Goal: Transaction & Acquisition: Purchase product/service

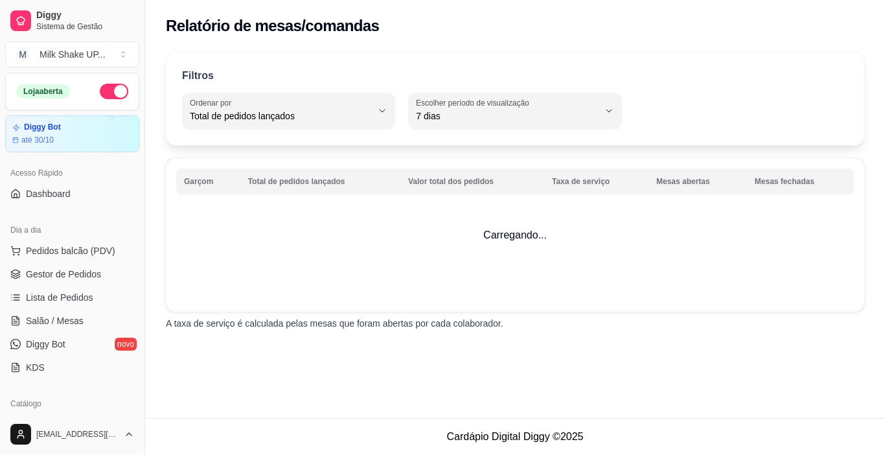
select select "TOTAL_OF_ORDERS"
select select "7"
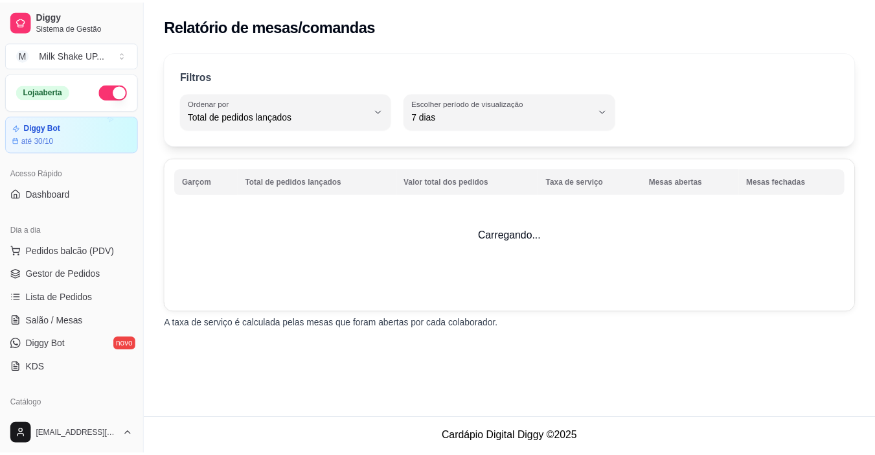
scroll to position [194, 0]
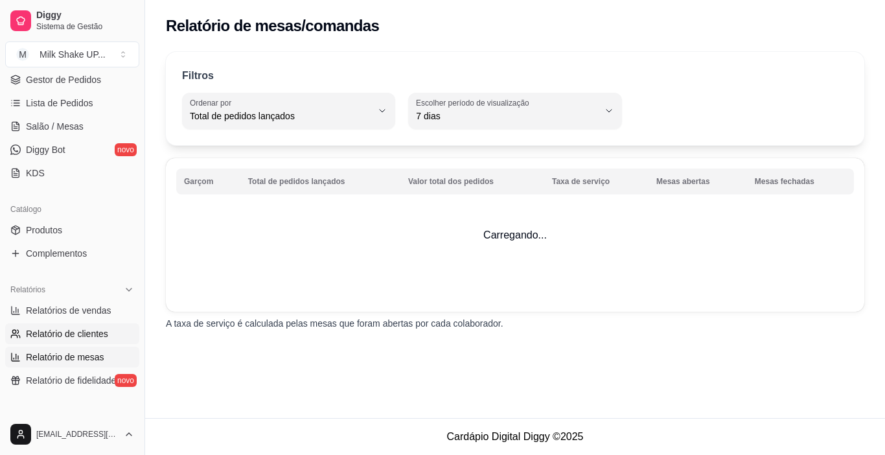
click at [89, 330] on span "Relatório de clientes" at bounding box center [67, 333] width 82 height 13
select select "30"
select select "HIGHEST_TOTAL_SPENT_WITH_ORDERS"
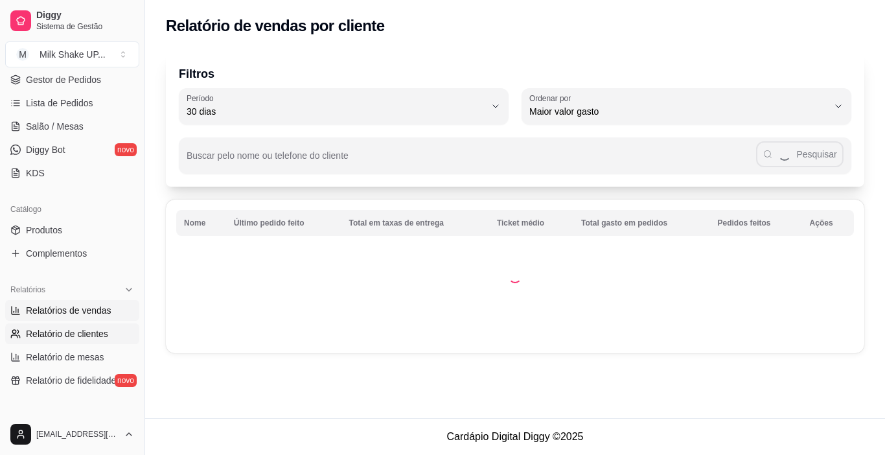
click at [89, 308] on span "Relatórios de vendas" at bounding box center [68, 310] width 85 height 13
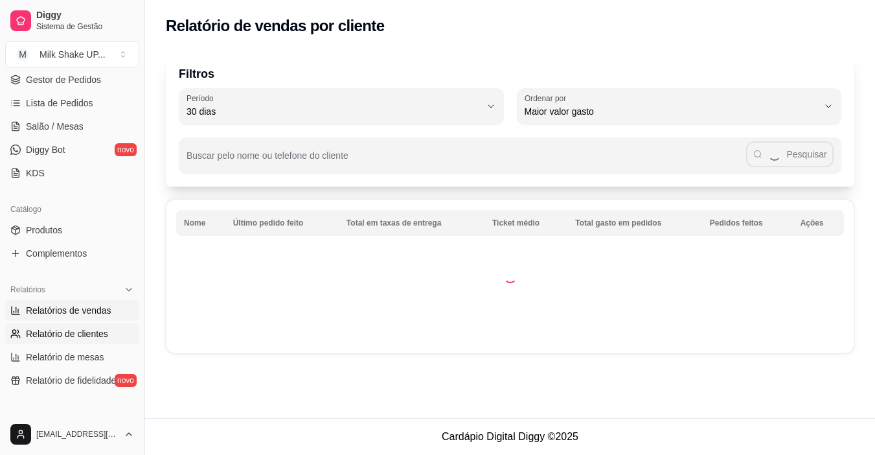
select select "ALL"
select select "0"
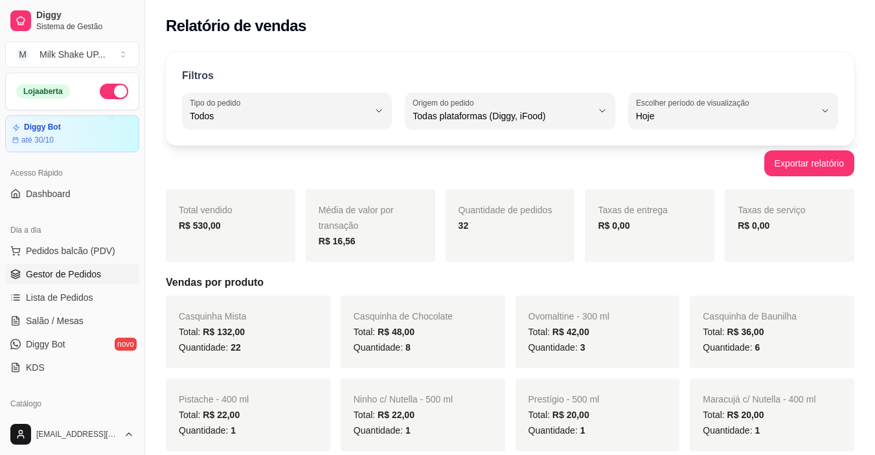
click at [75, 277] on span "Gestor de Pedidos" at bounding box center [63, 273] width 75 height 13
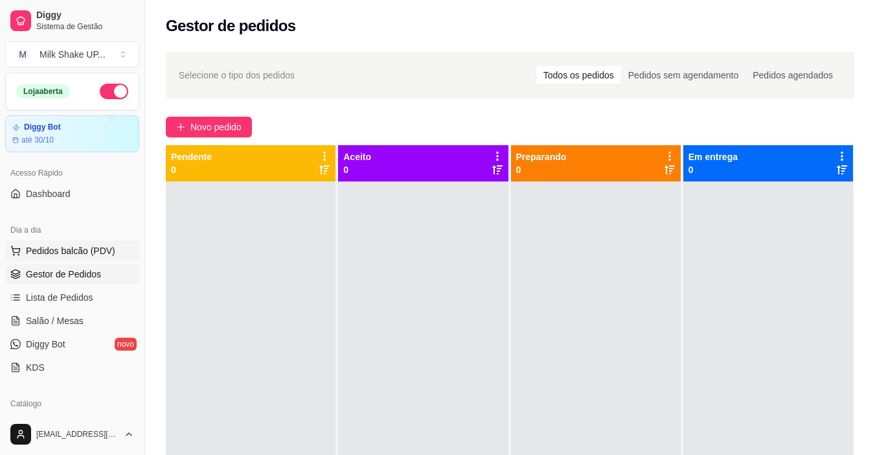
click at [83, 253] on span "Pedidos balcão (PDV)" at bounding box center [70, 250] width 89 height 13
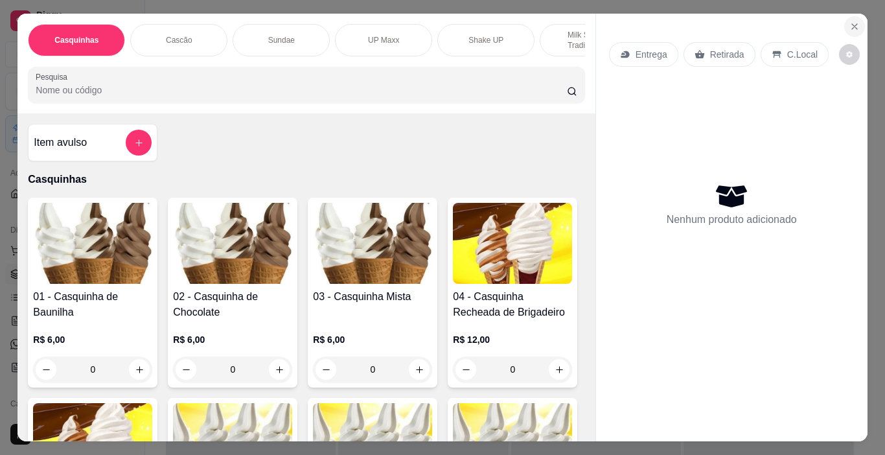
click at [851, 21] on icon "Close" at bounding box center [854, 26] width 10 height 10
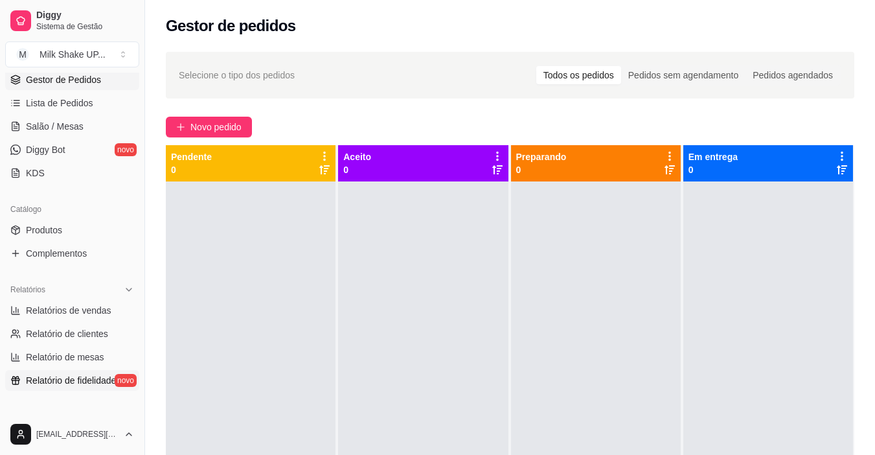
scroll to position [259, 0]
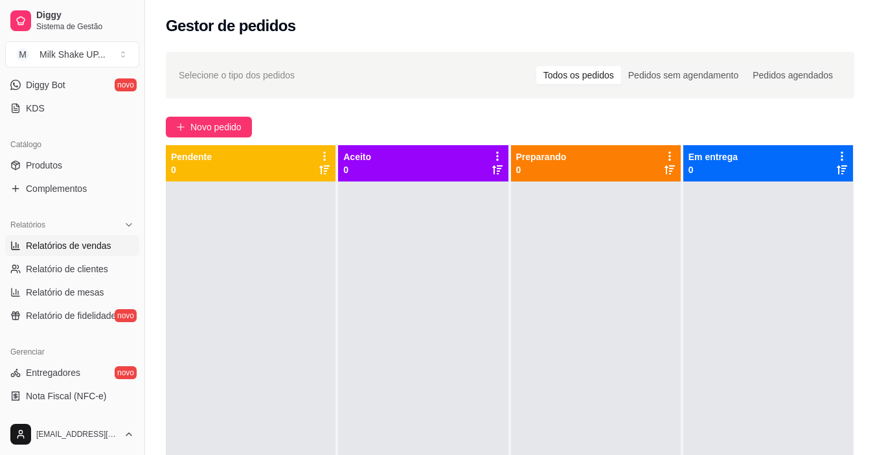
click at [89, 244] on span "Relatórios de vendas" at bounding box center [68, 245] width 85 height 13
select select "ALL"
select select "0"
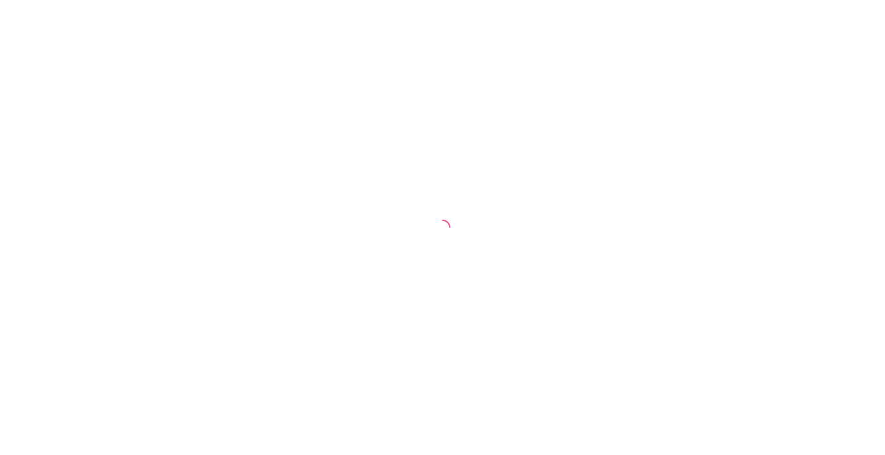
select select "30"
select select "HIGHEST_TOTAL_SPENT_WITH_ORDERS"
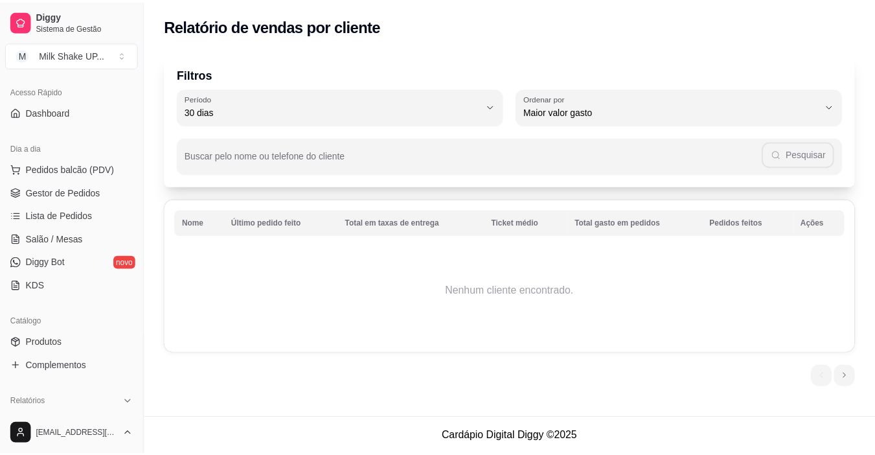
scroll to position [194, 0]
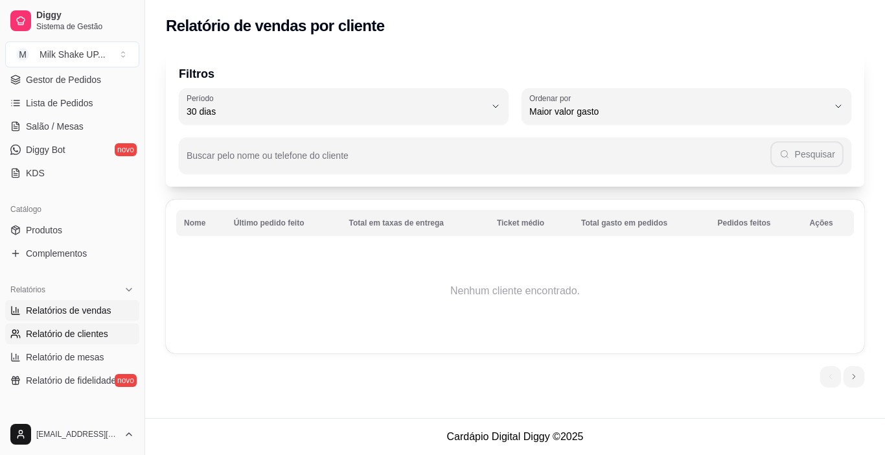
click at [90, 311] on span "Relatórios de vendas" at bounding box center [68, 310] width 85 height 13
select select "ALL"
select select "0"
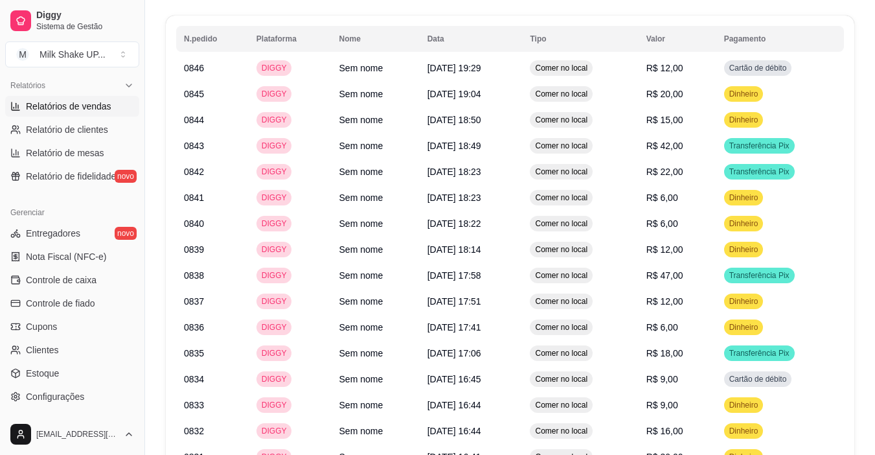
scroll to position [453, 0]
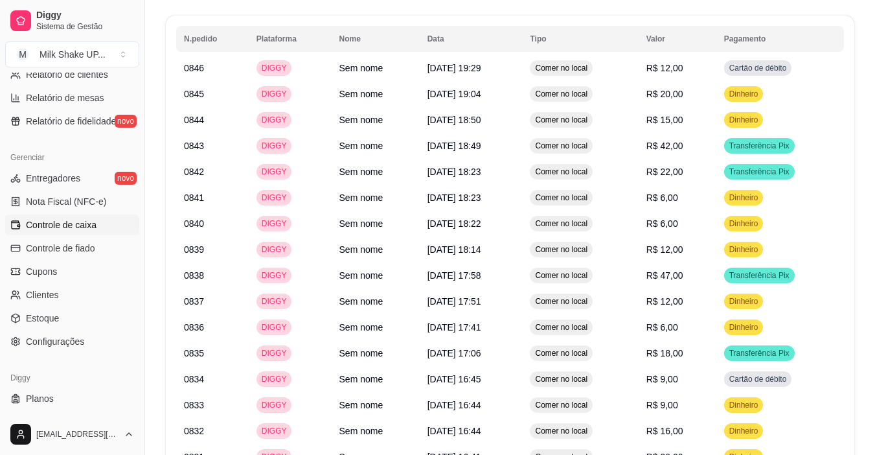
click at [73, 230] on span "Controle de caixa" at bounding box center [61, 224] width 71 height 13
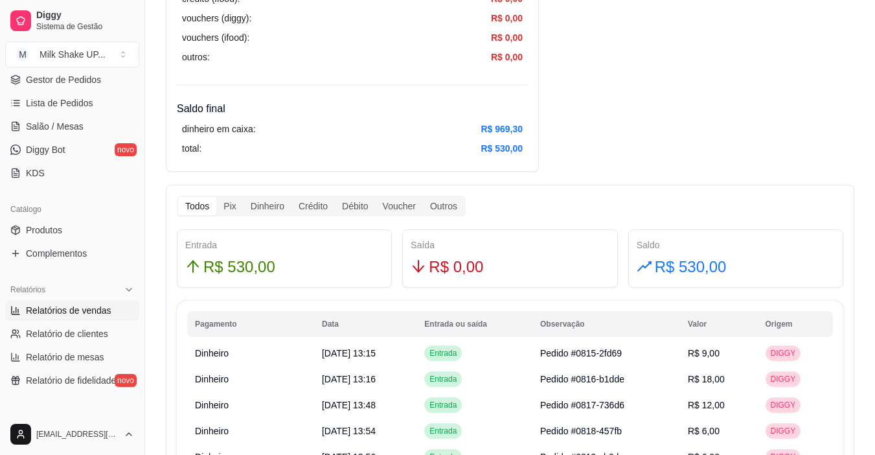
scroll to position [130, 0]
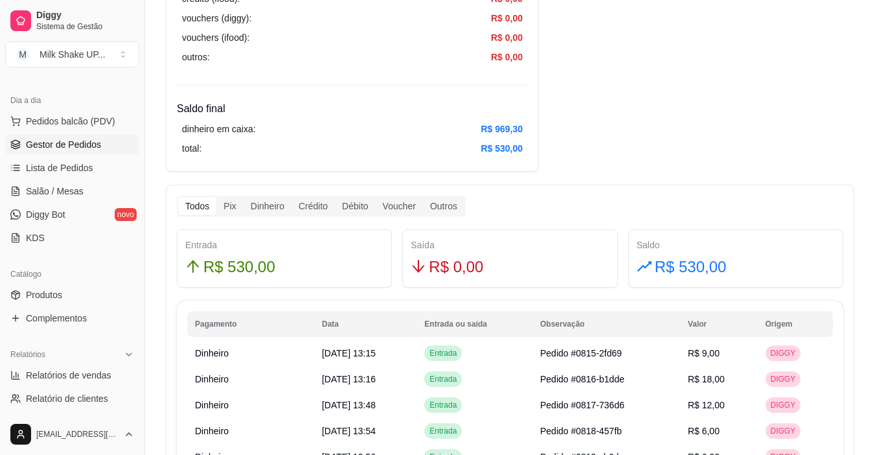
click at [68, 143] on span "Gestor de Pedidos" at bounding box center [63, 144] width 75 height 13
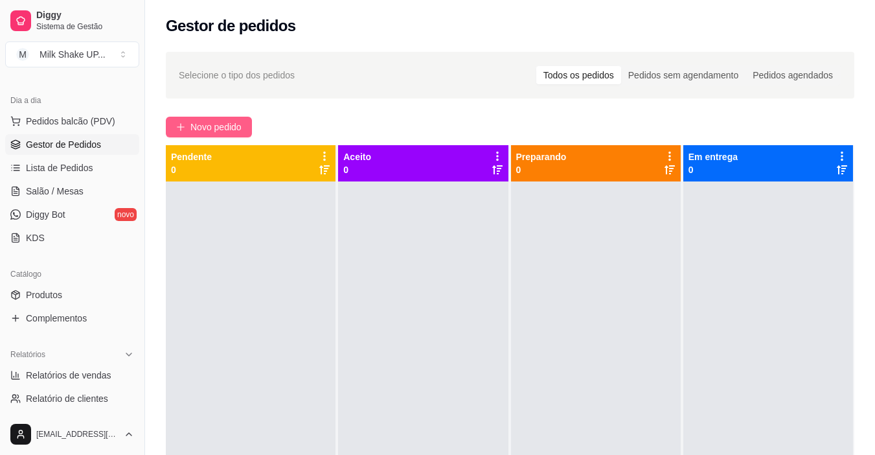
click at [214, 119] on button "Novo pedido" at bounding box center [209, 127] width 86 height 21
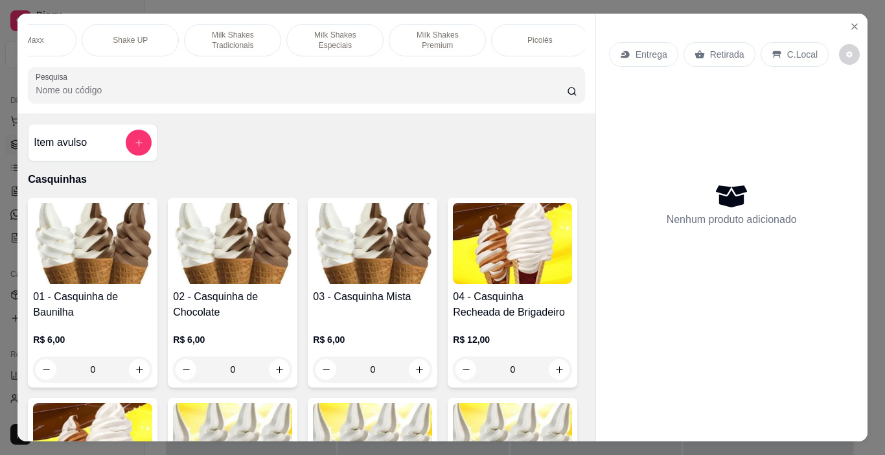
scroll to position [0, 318]
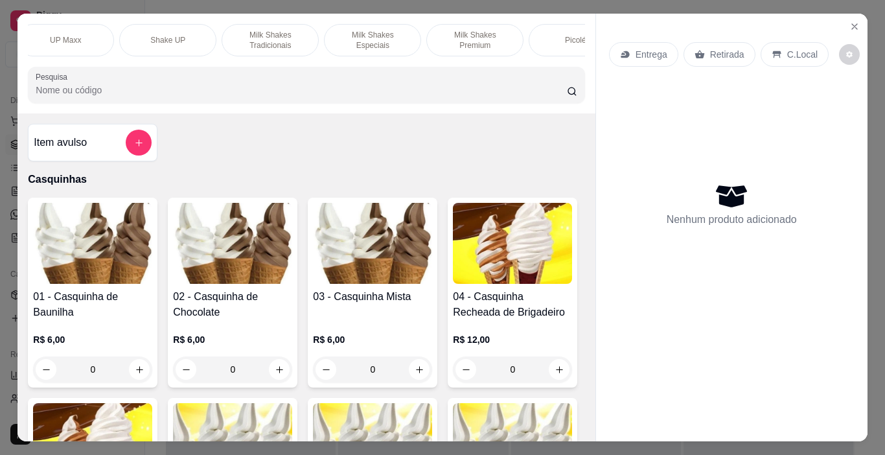
click at [151, 40] on p "Shake UP" at bounding box center [167, 40] width 35 height 10
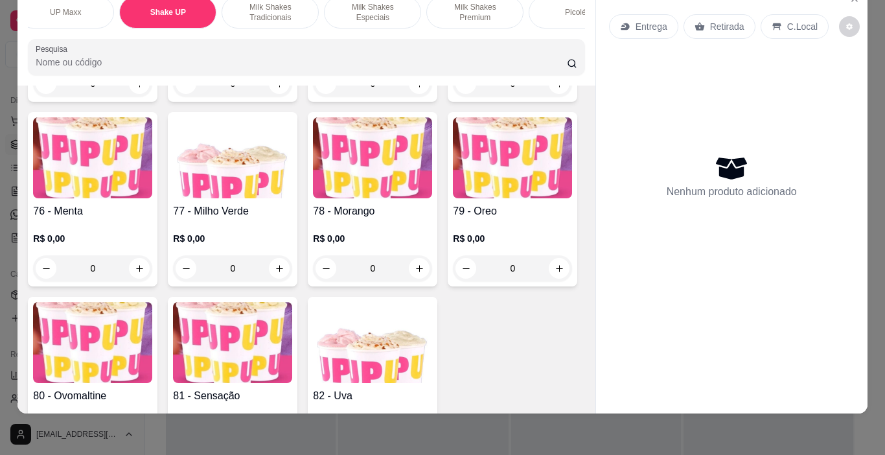
scroll to position [4155, 0]
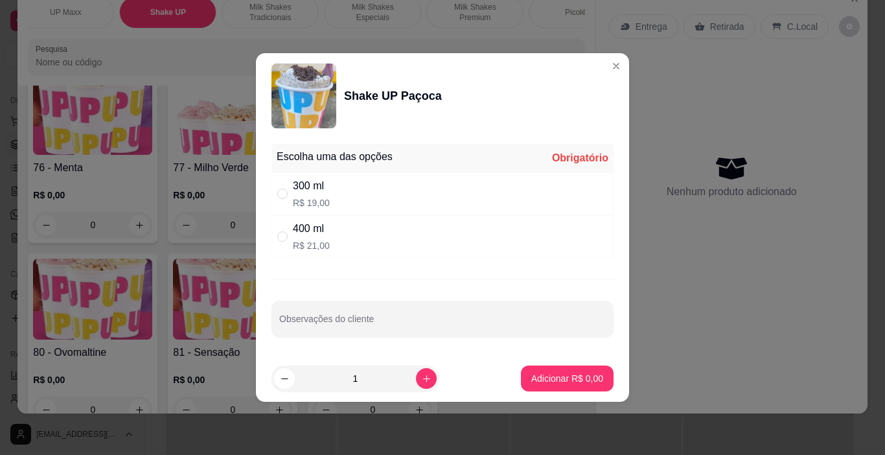
click at [288, 234] on div "" at bounding box center [285, 236] width 16 height 14
radio input "true"
click at [571, 380] on p "Adicionar R$ 21,00" at bounding box center [564, 378] width 77 height 13
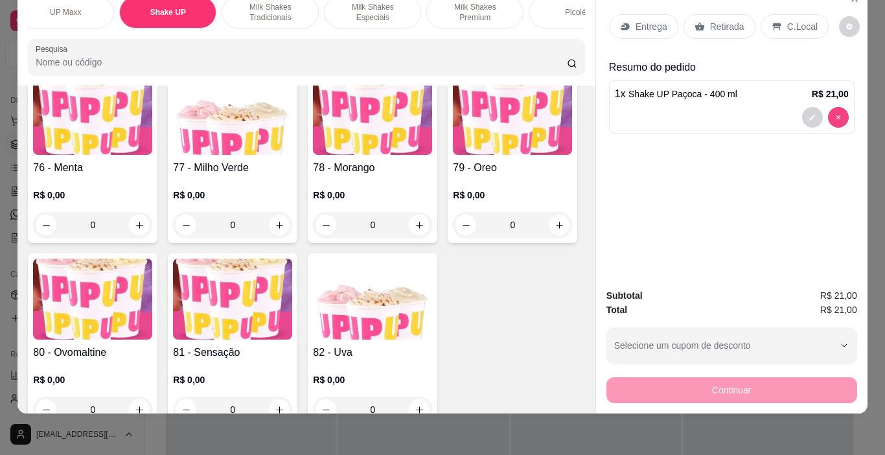
type input "0"
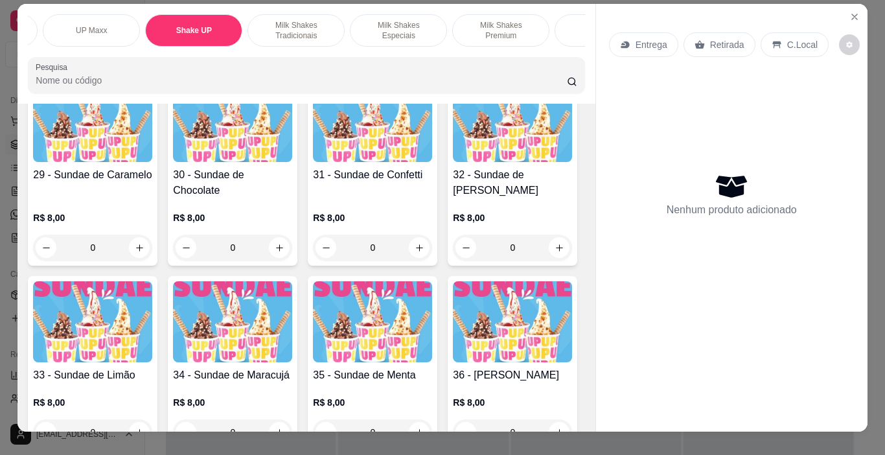
scroll to position [0, 0]
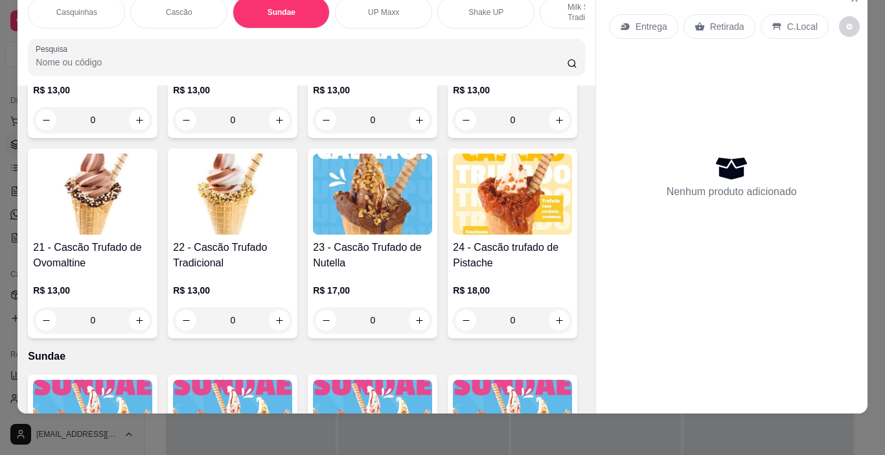
click at [77, 7] on p "Casquinhas" at bounding box center [76, 12] width 41 height 10
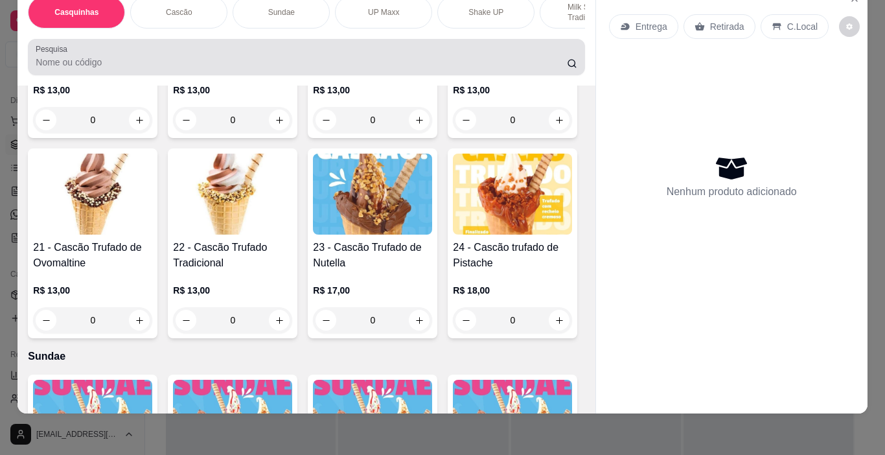
scroll to position [58, 0]
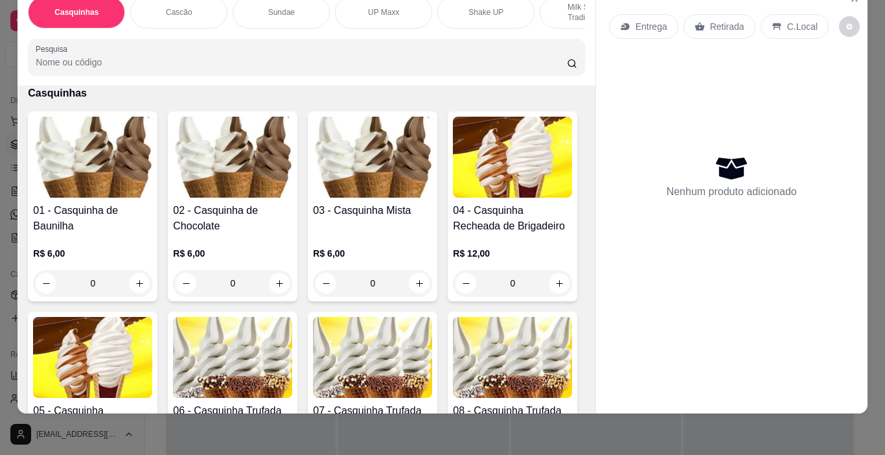
click at [274, 7] on p "Sundae" at bounding box center [281, 12] width 27 height 10
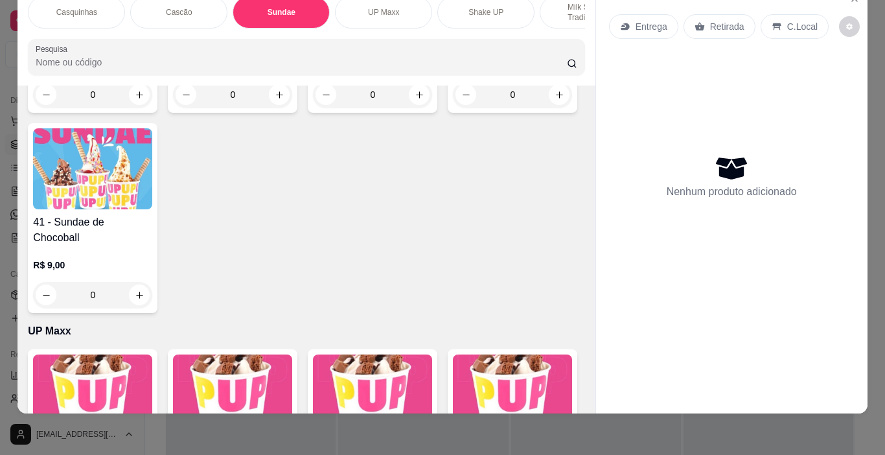
scroll to position [2278, 0]
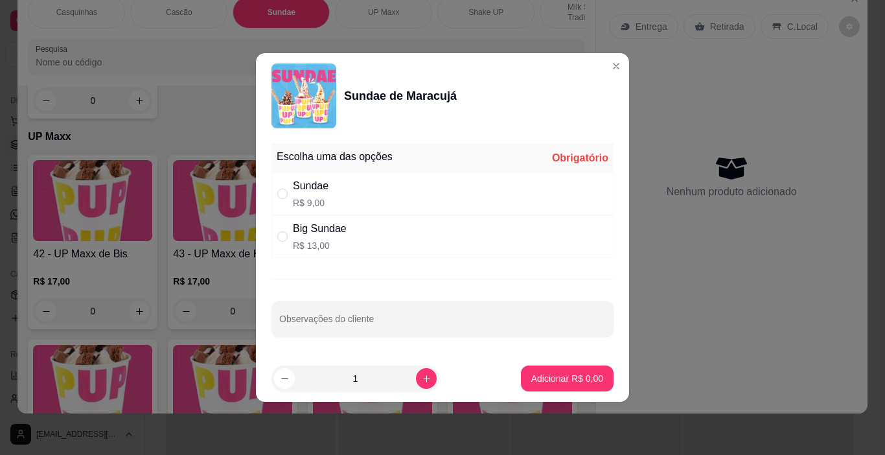
click at [291, 190] on div "" at bounding box center [285, 194] width 16 height 14
radio input "true"
click at [576, 349] on section "Sundae de Maracujá Escolha uma das opções Completo Sundae R$ 9,00 Big Sundae R$…" at bounding box center [442, 227] width 373 height 348
click at [561, 375] on p "Adicionar R$ 9,00" at bounding box center [567, 378] width 70 height 12
type input "1"
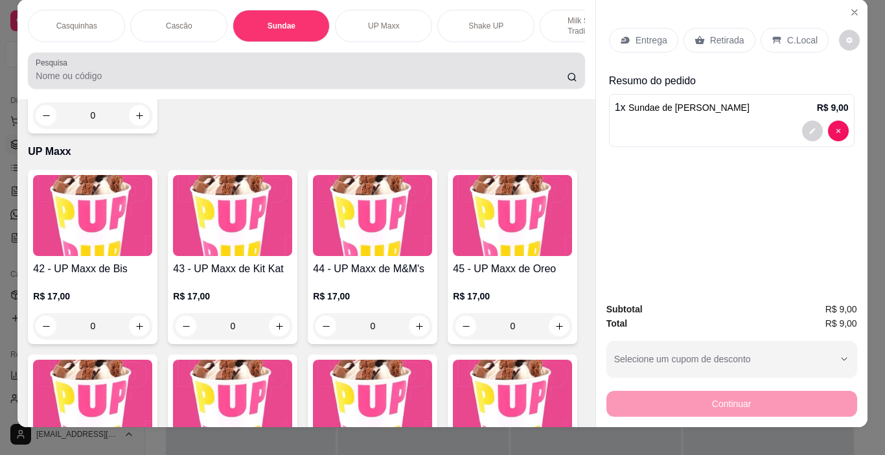
scroll to position [0, 0]
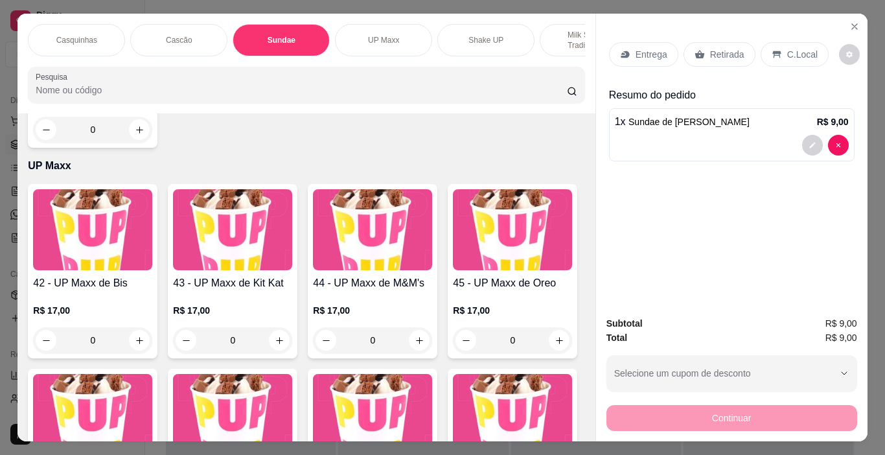
drag, startPoint x: 376, startPoint y: 30, endPoint x: 361, endPoint y: 31, distance: 14.9
click at [376, 35] on p "UP Maxx" at bounding box center [383, 40] width 31 height 10
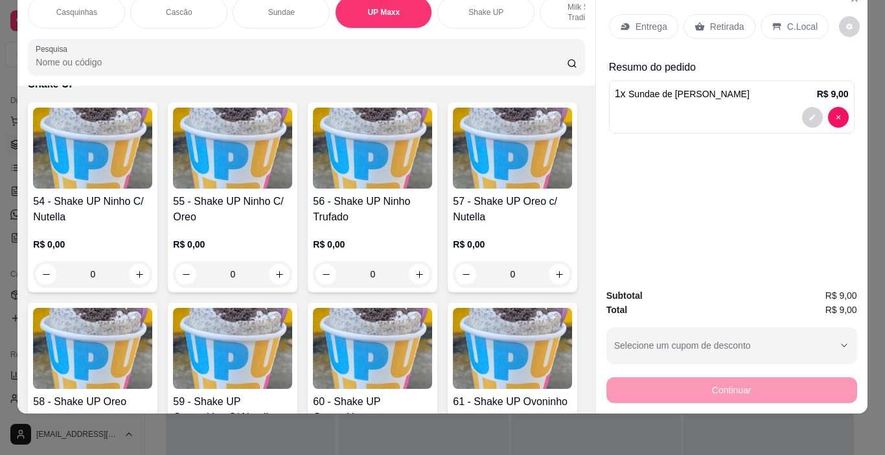
scroll to position [2957, 0]
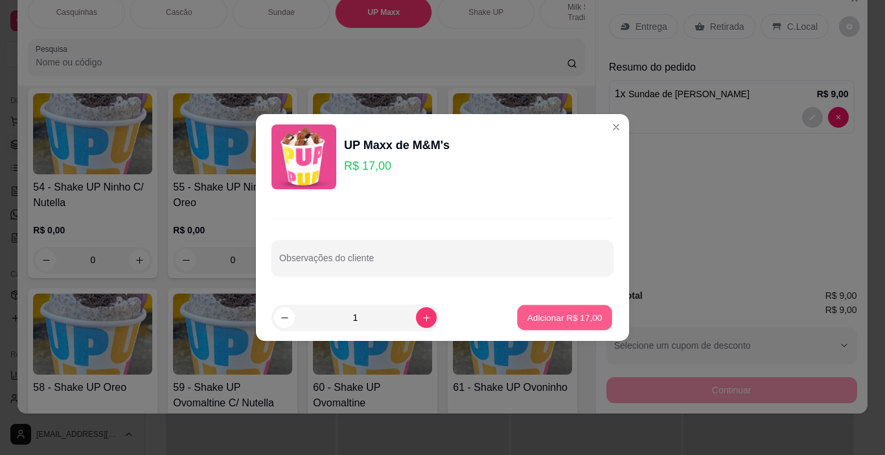
click at [548, 310] on button "Adicionar R$ 17,00" at bounding box center [564, 317] width 95 height 25
type input "1"
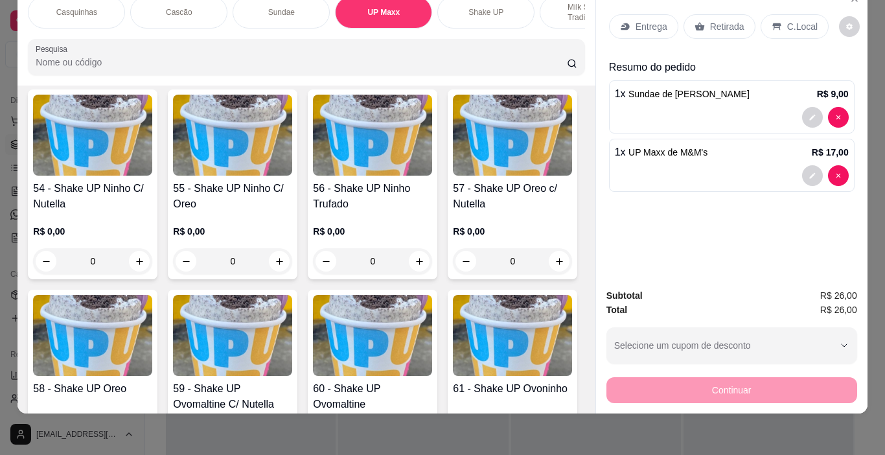
click at [797, 20] on p "C.Local" at bounding box center [802, 26] width 30 height 13
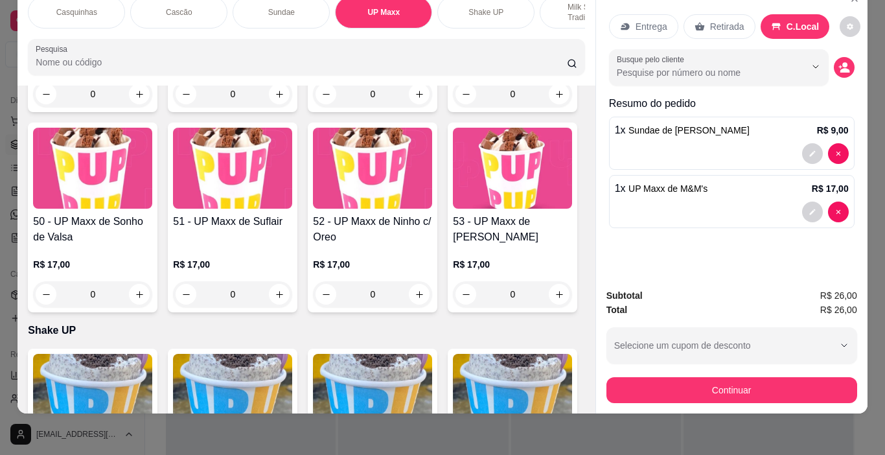
click at [89, 7] on p "Casquinhas" at bounding box center [76, 12] width 41 height 10
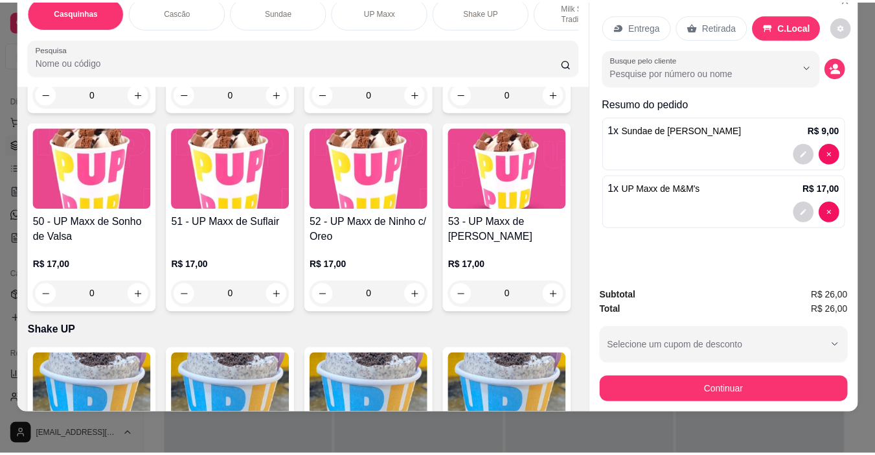
scroll to position [58, 0]
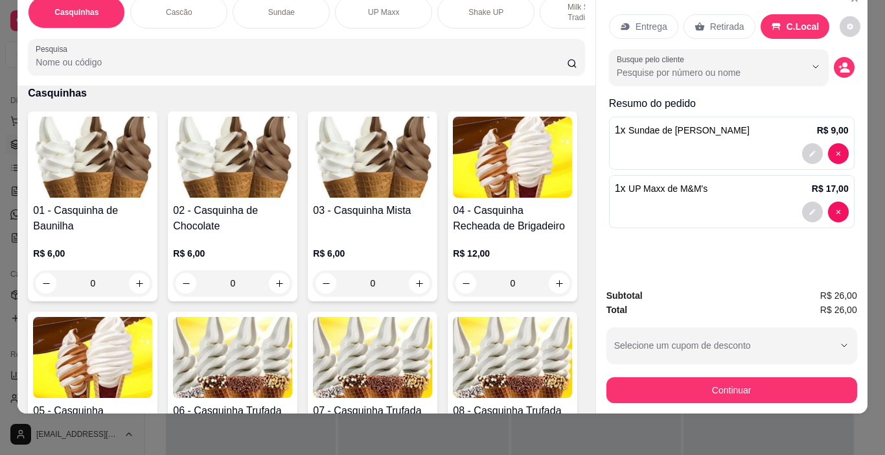
click at [351, 186] on img at bounding box center [372, 157] width 119 height 81
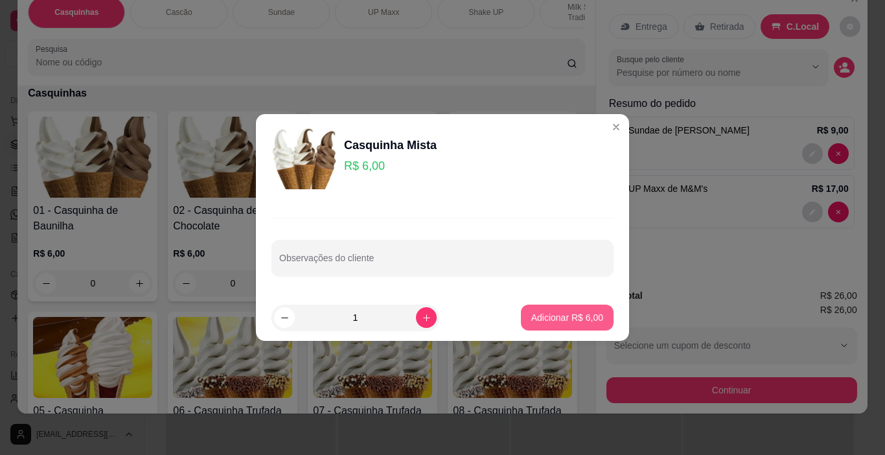
click at [537, 315] on p "Adicionar R$ 6,00" at bounding box center [567, 317] width 72 height 13
type input "1"
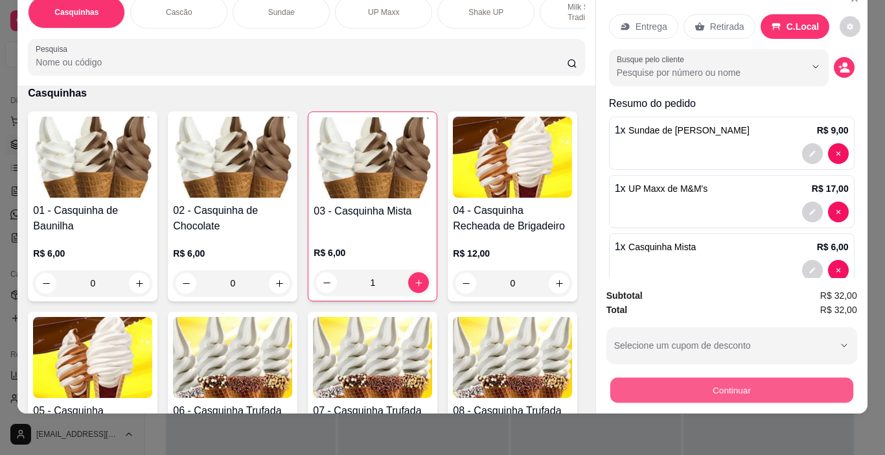
click at [801, 381] on button "Continuar" at bounding box center [730, 390] width 243 height 25
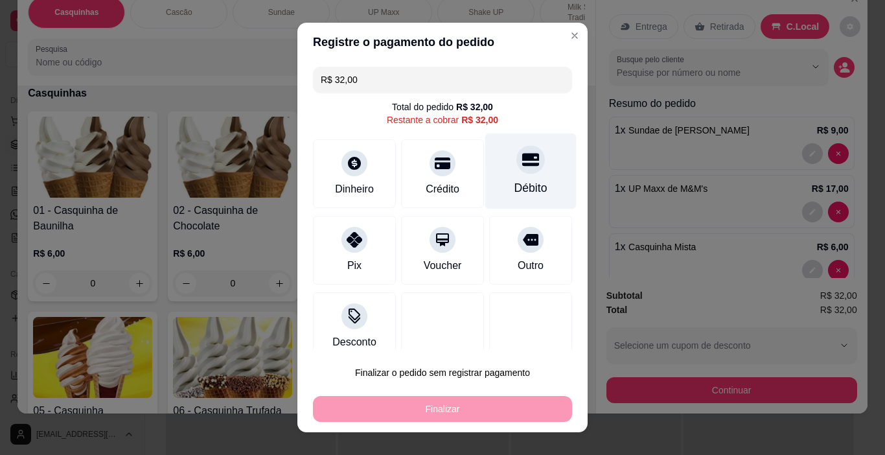
click at [507, 179] on div "Débito" at bounding box center [530, 171] width 91 height 76
type input "R$ 0,00"
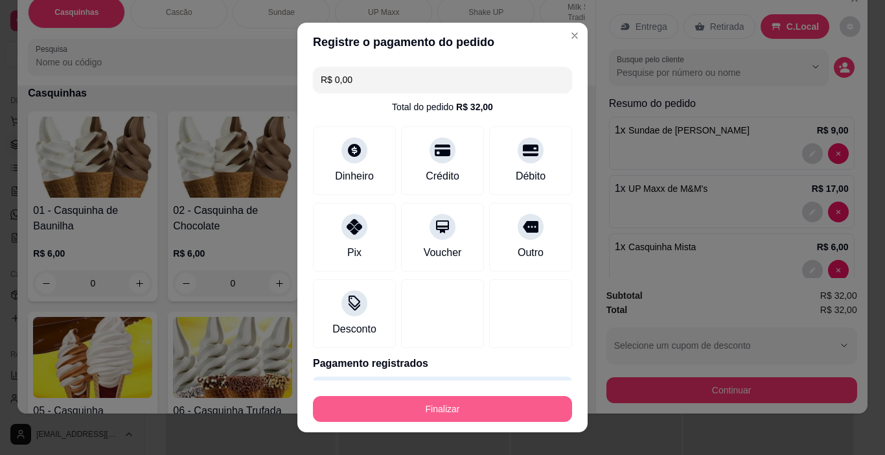
click at [505, 406] on button "Finalizar" at bounding box center [442, 409] width 259 height 26
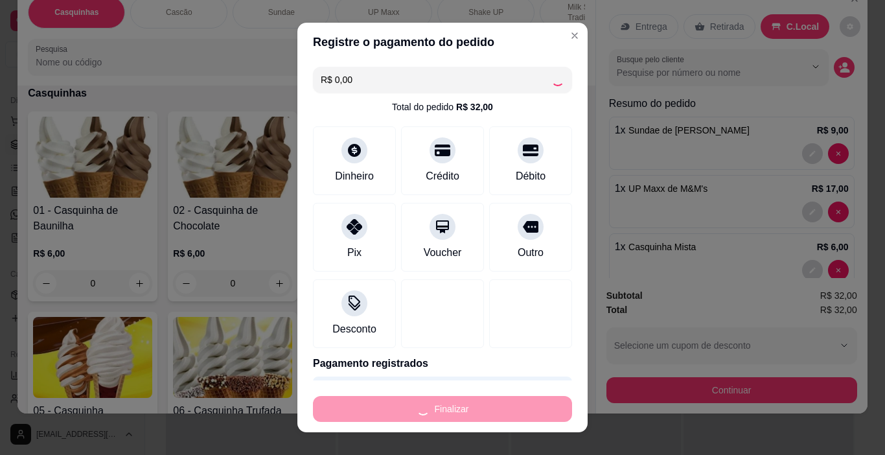
type input "0"
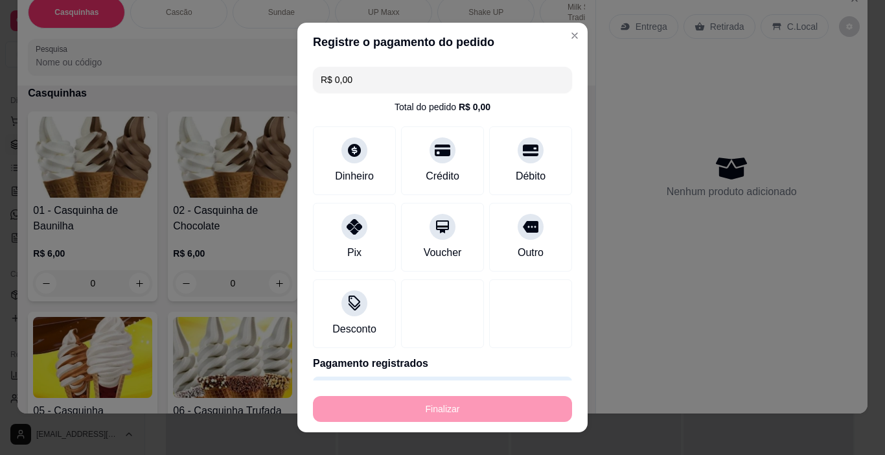
type input "-R$ 32,00"
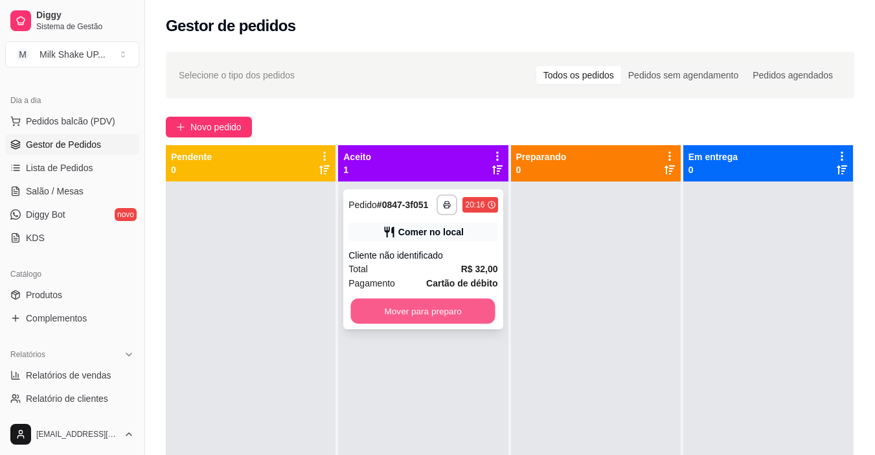
click at [472, 308] on button "Mover para preparo" at bounding box center [423, 311] width 144 height 25
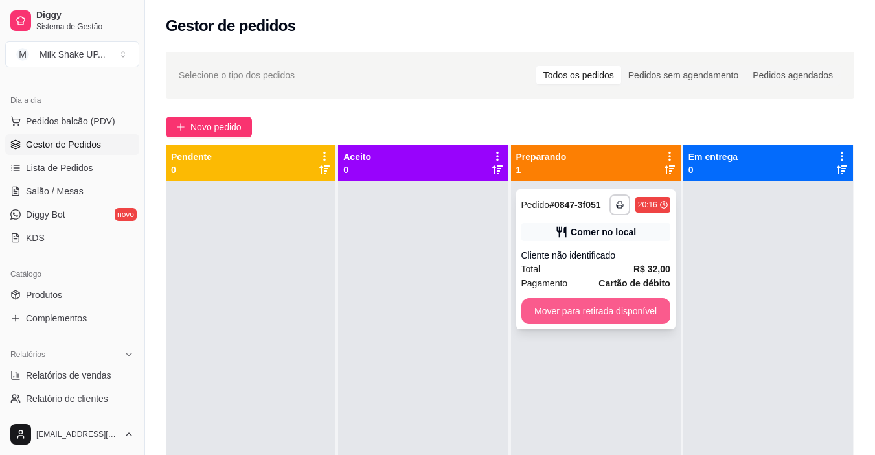
click at [632, 312] on button "Mover para retirada disponível" at bounding box center [595, 311] width 149 height 26
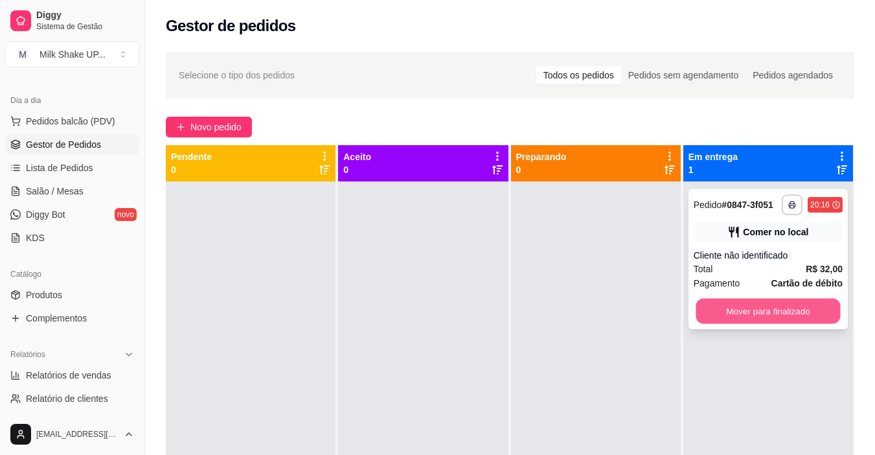
click at [750, 309] on button "Mover para finalizado" at bounding box center [768, 311] width 144 height 25
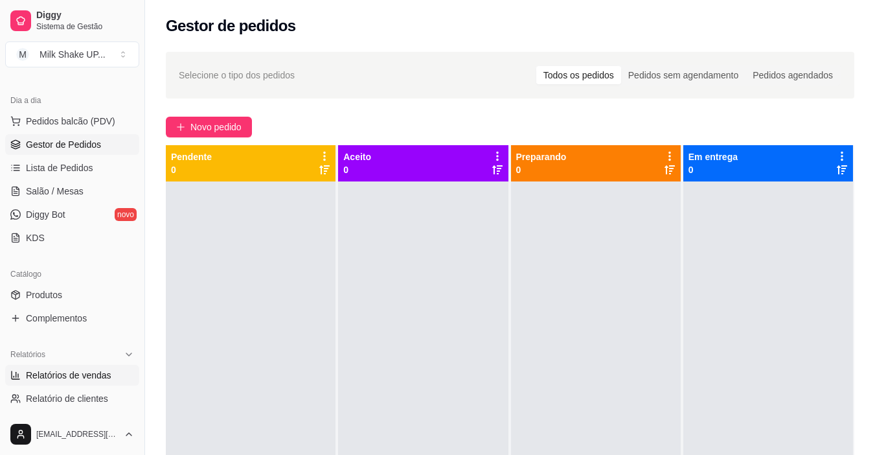
click at [98, 375] on span "Relatórios de vendas" at bounding box center [68, 374] width 85 height 13
select select "ALL"
select select "0"
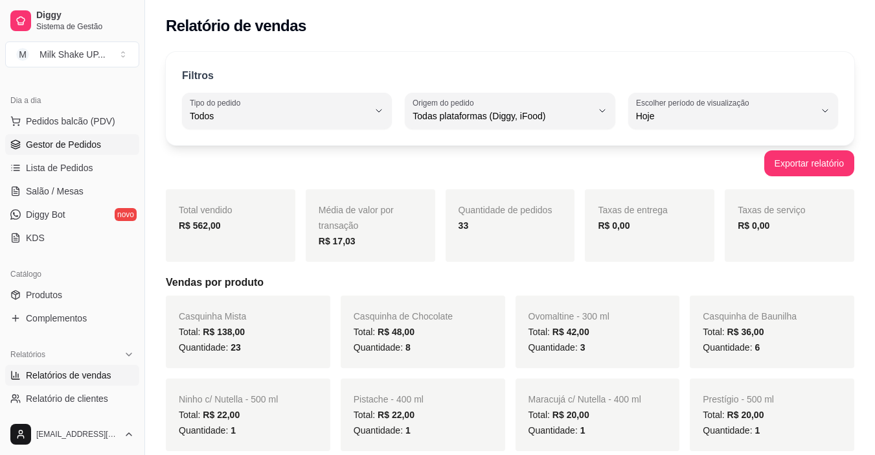
click at [71, 142] on span "Gestor de Pedidos" at bounding box center [63, 144] width 75 height 13
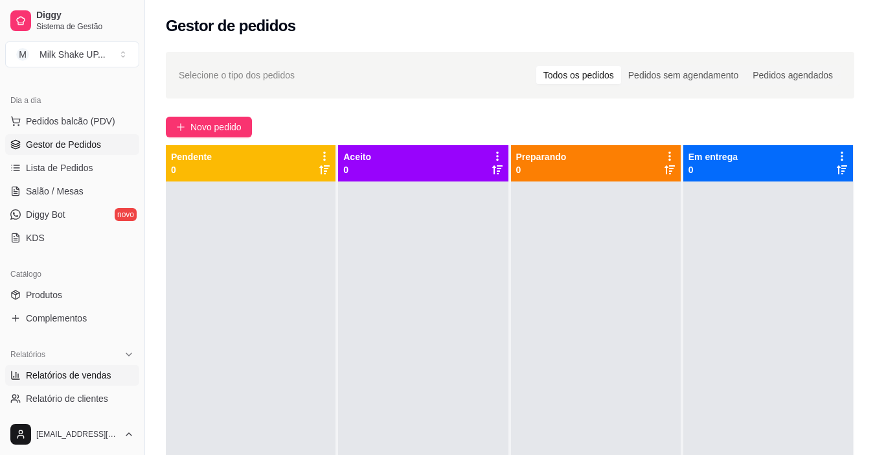
click at [78, 379] on span "Relatórios de vendas" at bounding box center [68, 374] width 85 height 13
select select "ALL"
select select "0"
